Goal: Transaction & Acquisition: Purchase product/service

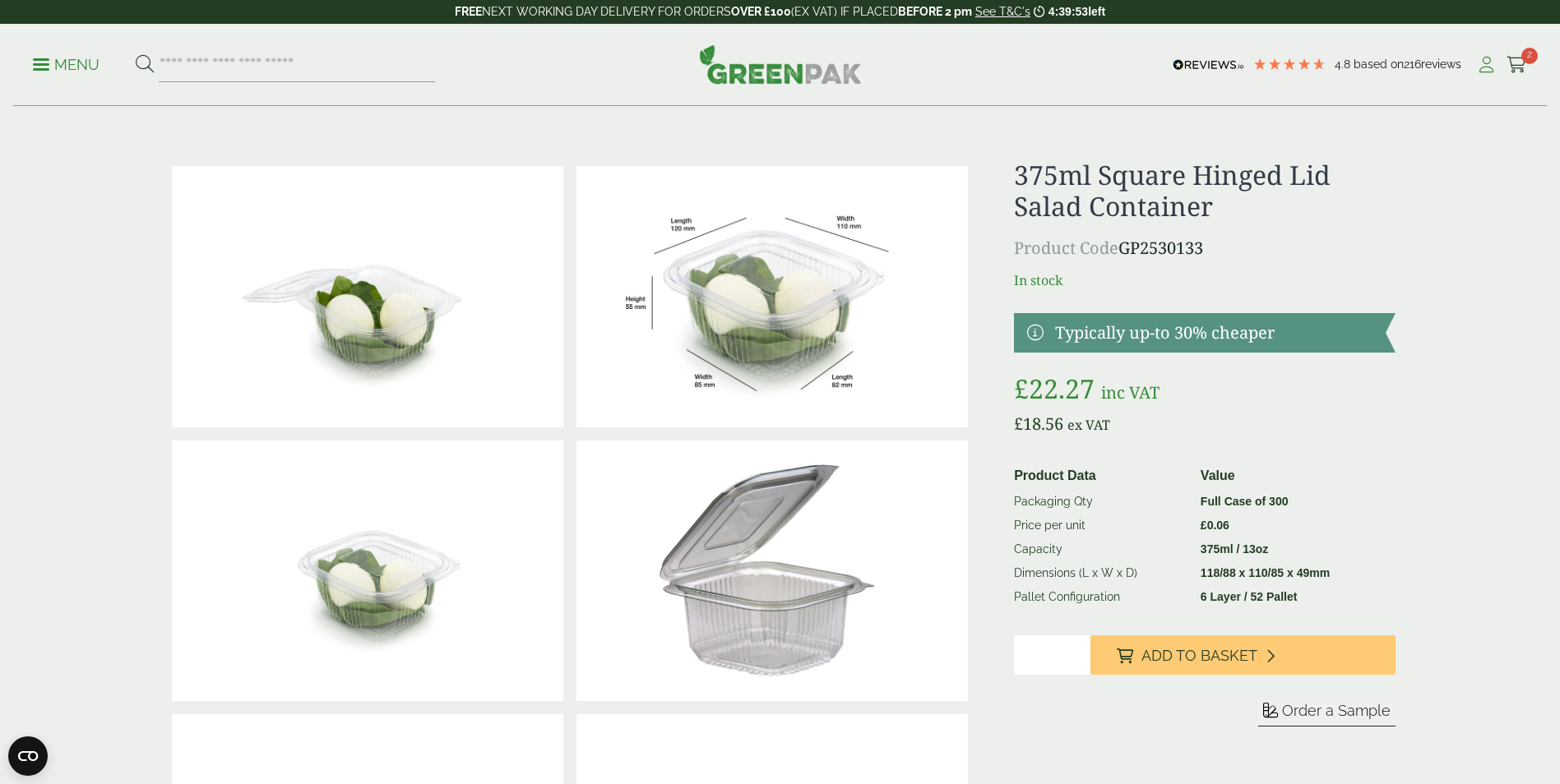
click at [1482, 73] on link "My Account" at bounding box center [1487, 64] width 21 height 25
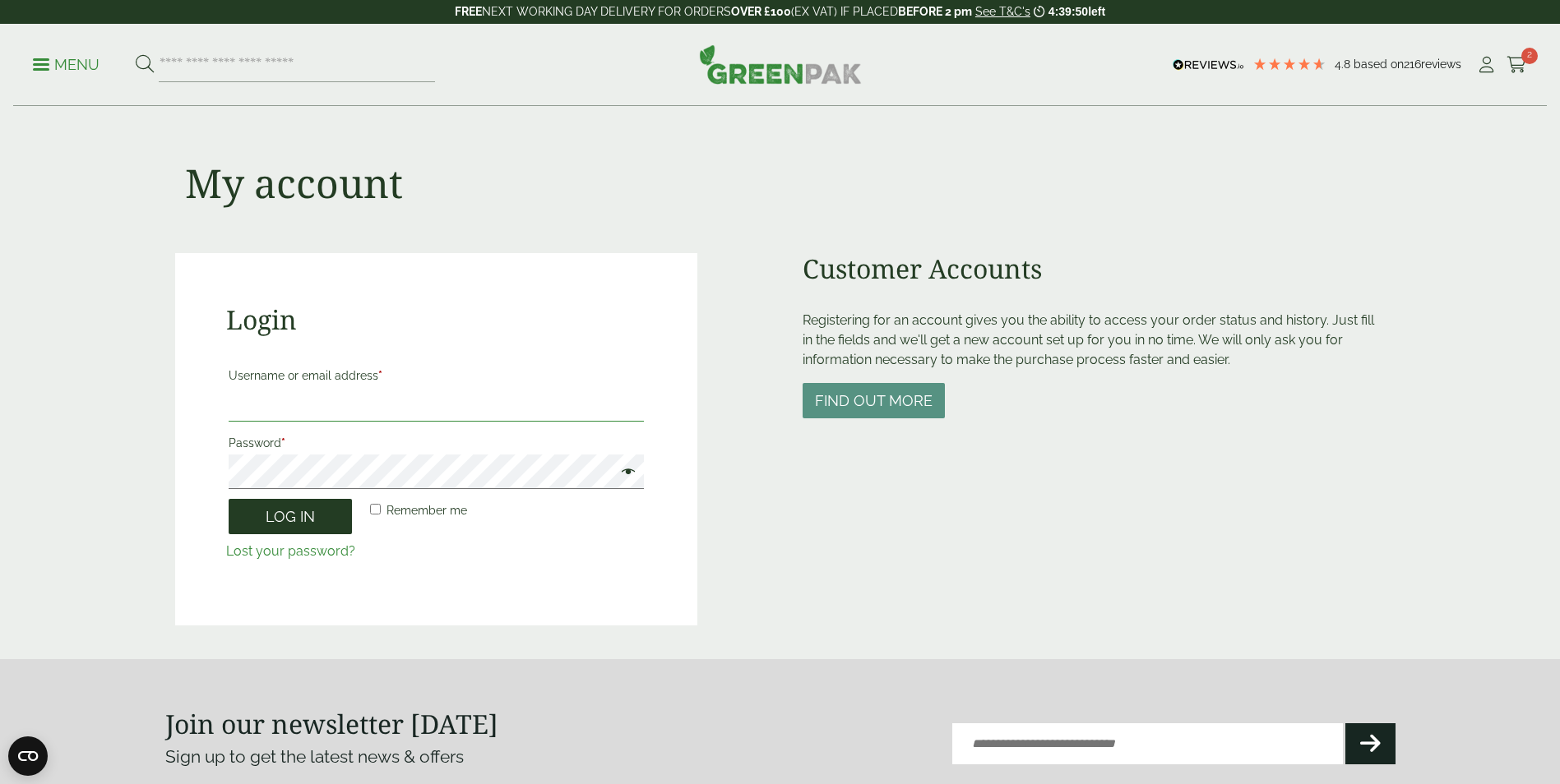
type input "**********"
click at [300, 520] on button "Log in" at bounding box center [290, 516] width 124 height 35
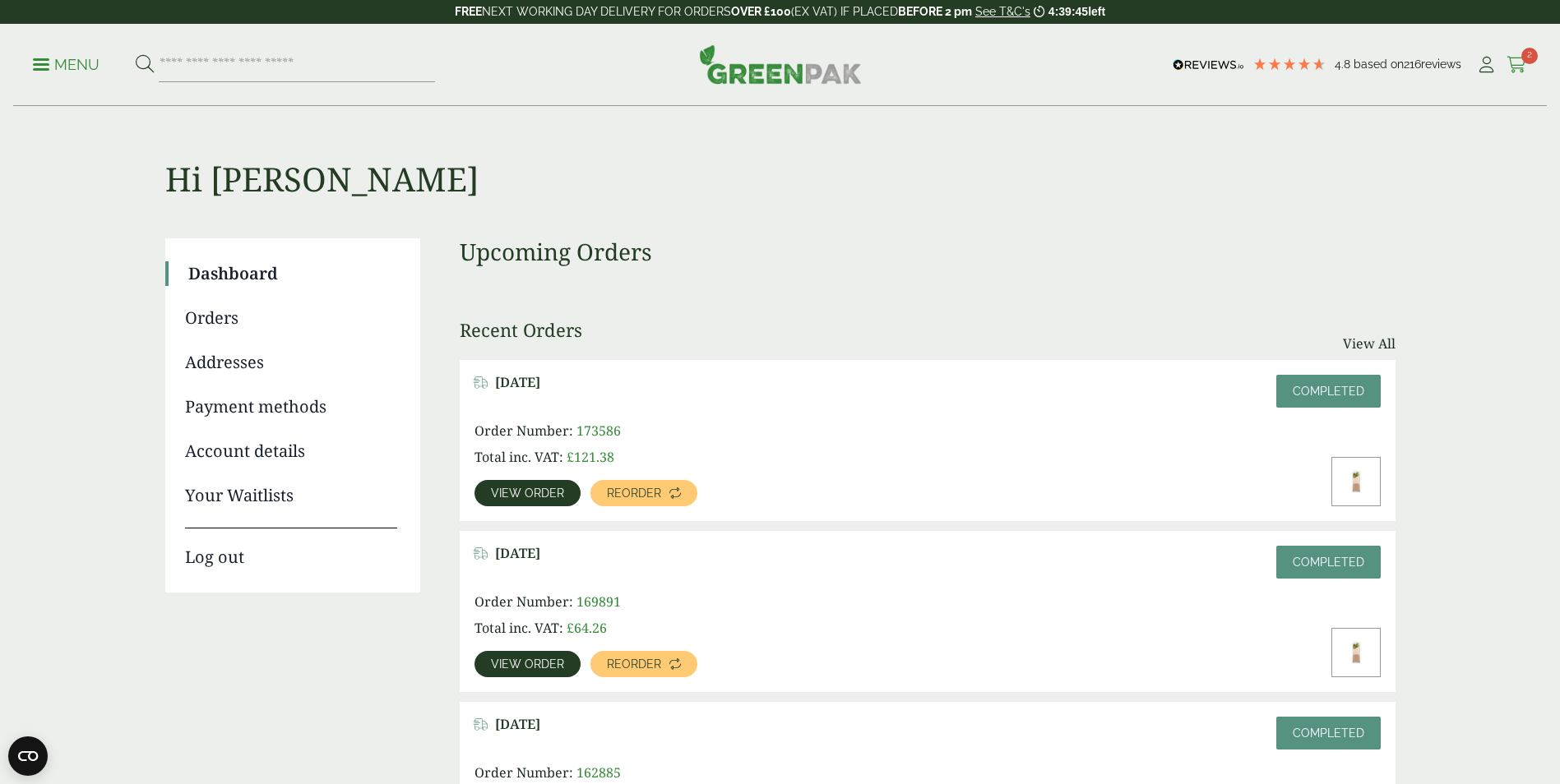
click at [1513, 64] on icon at bounding box center [1517, 64] width 21 height 16
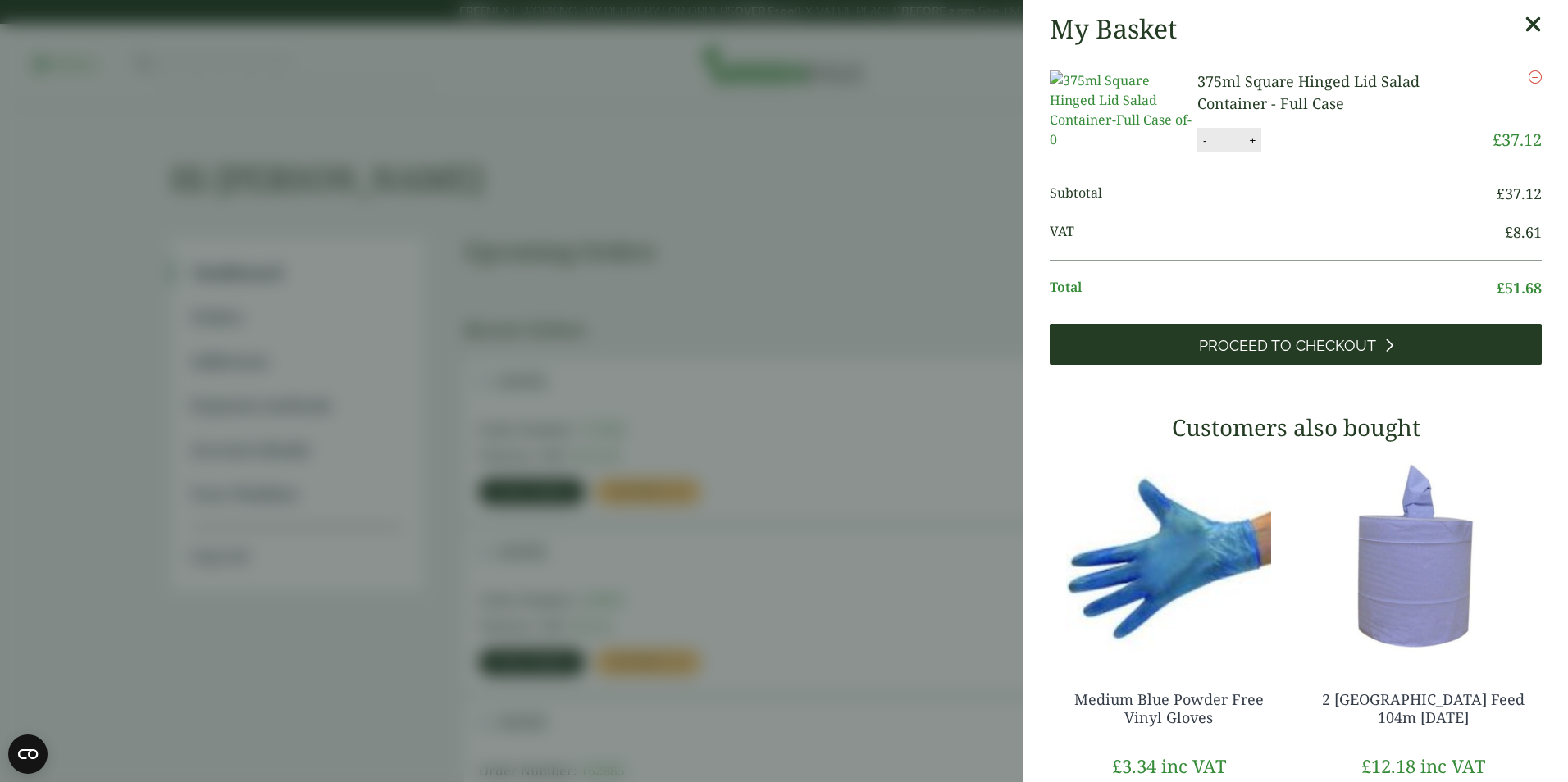
click at [1303, 355] on span "Proceed to Checkout" at bounding box center [1287, 346] width 177 height 18
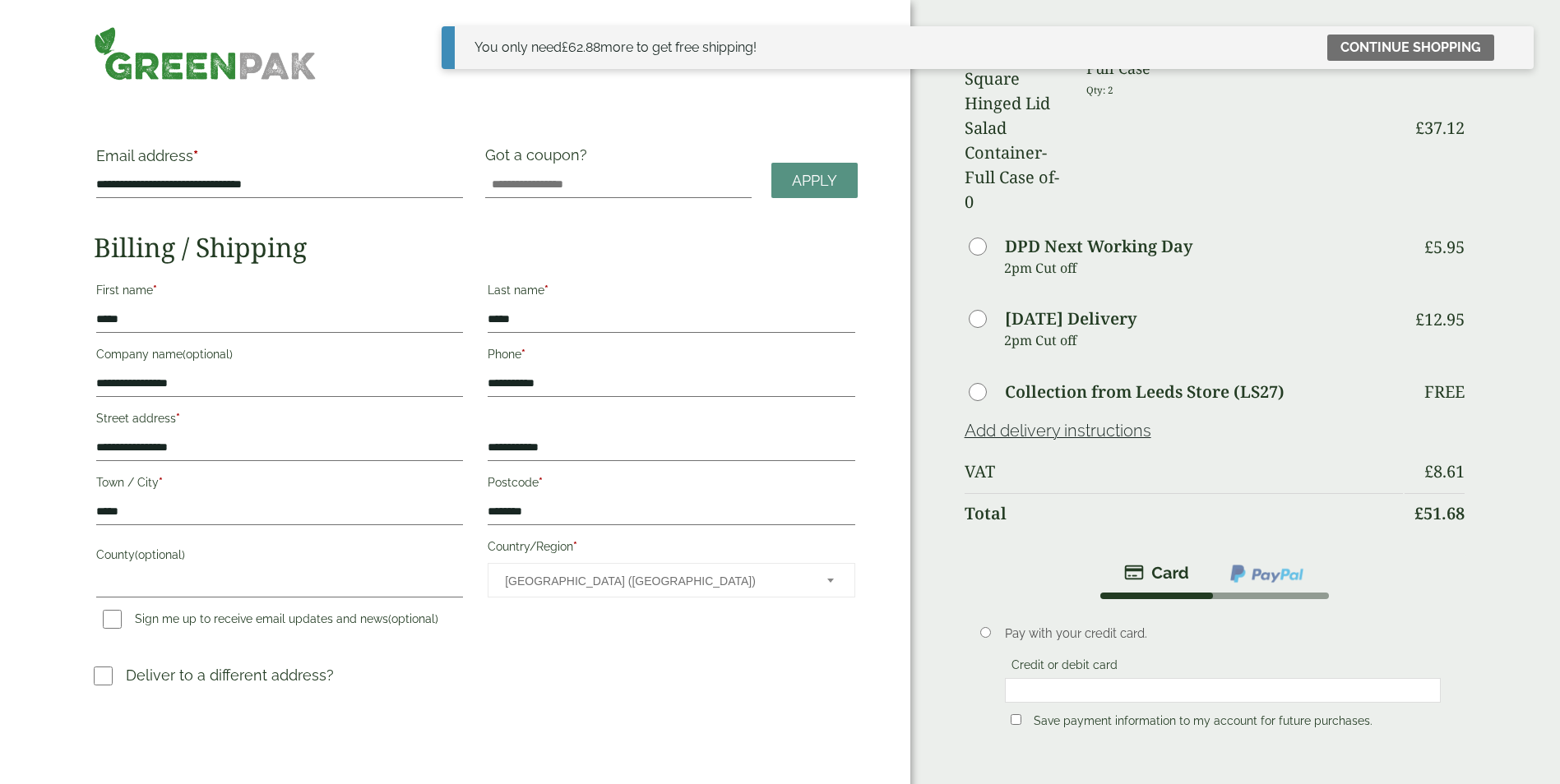
click at [1013, 707] on p "Save payment information to my account for future purchases." at bounding box center [1222, 720] width 436 height 28
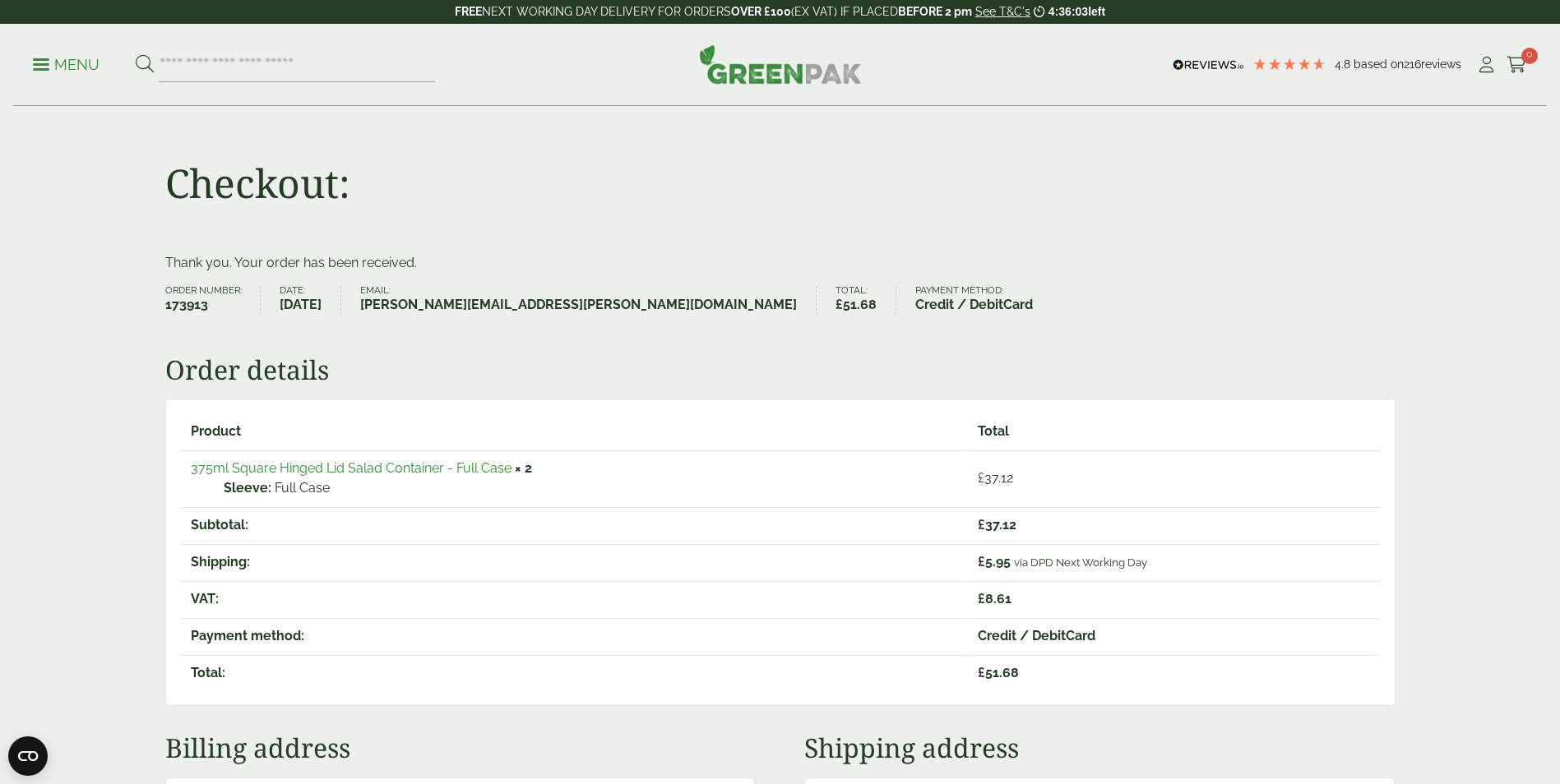
click at [68, 67] on p "Menu" at bounding box center [66, 64] width 67 height 20
click at [42, 64] on span at bounding box center [40, 64] width 16 height 3
click at [46, 60] on link "Menu" at bounding box center [66, 63] width 67 height 16
click at [47, 60] on link "Menu" at bounding box center [66, 63] width 67 height 16
click at [1494, 71] on icon at bounding box center [1487, 64] width 21 height 16
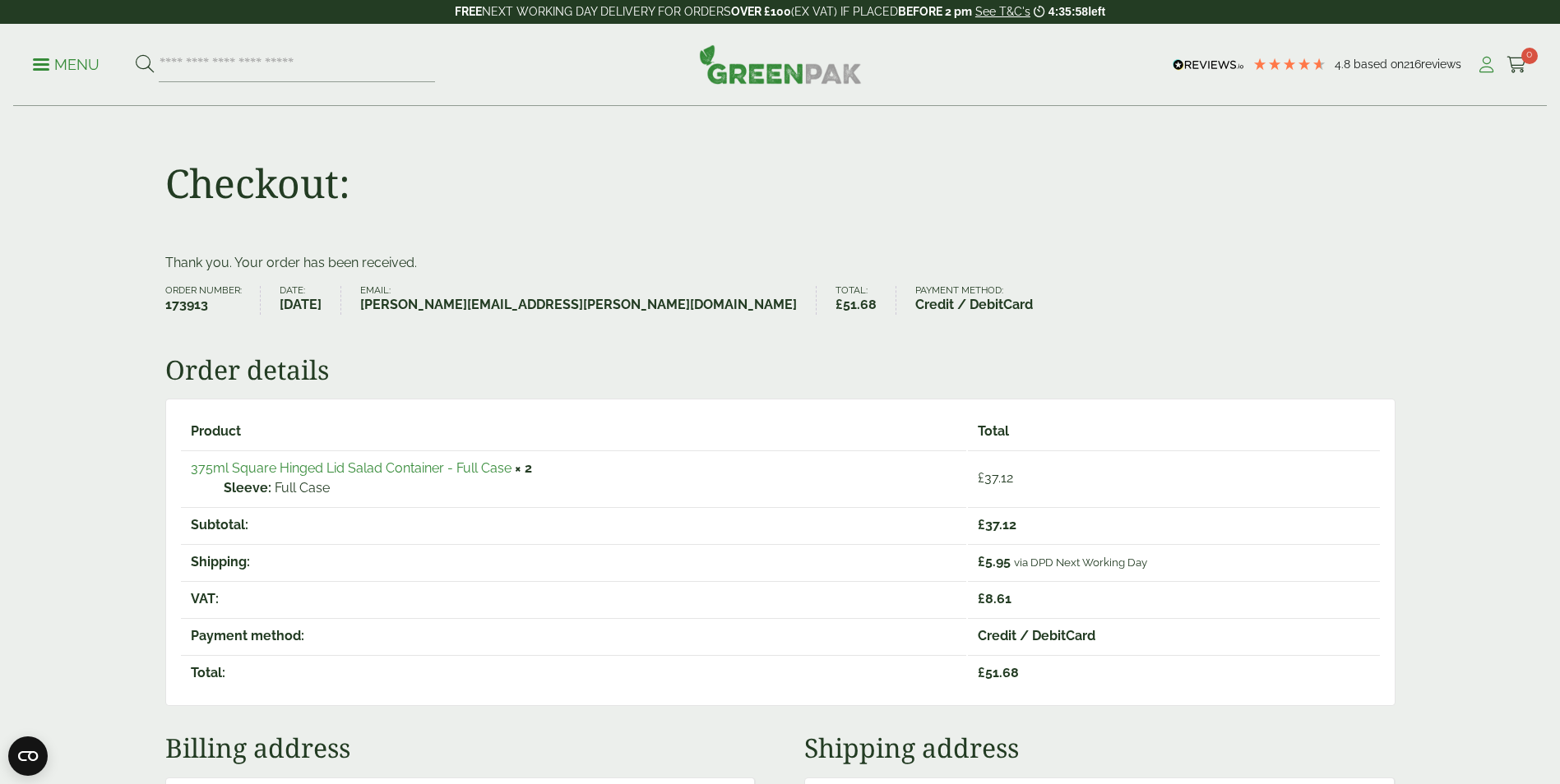
click at [1489, 68] on icon at bounding box center [1487, 64] width 21 height 16
click at [1485, 68] on icon at bounding box center [1487, 64] width 21 height 16
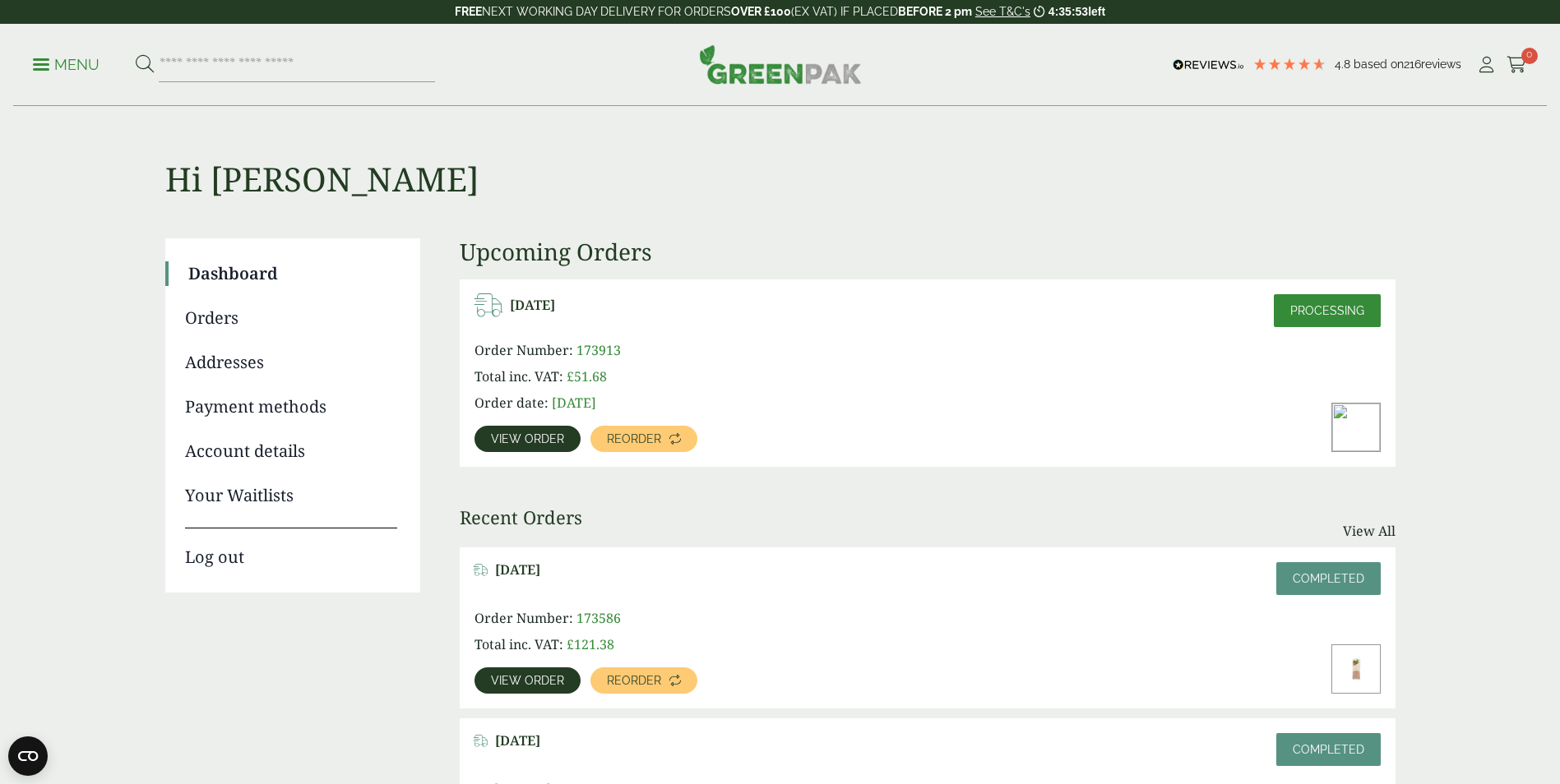
click at [222, 557] on link "Log out" at bounding box center [290, 549] width 212 height 42
